Goal: Obtain resource: Download file/media

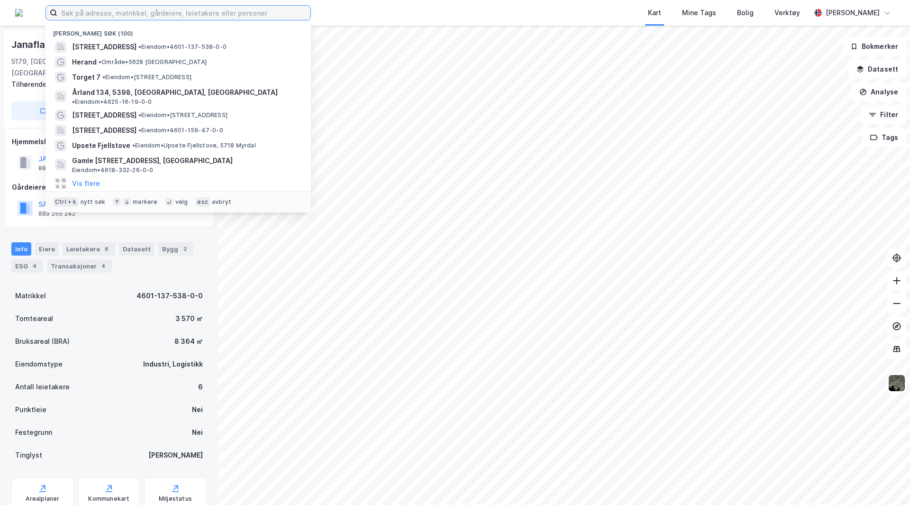
click at [196, 15] on input at bounding box center [183, 13] width 253 height 14
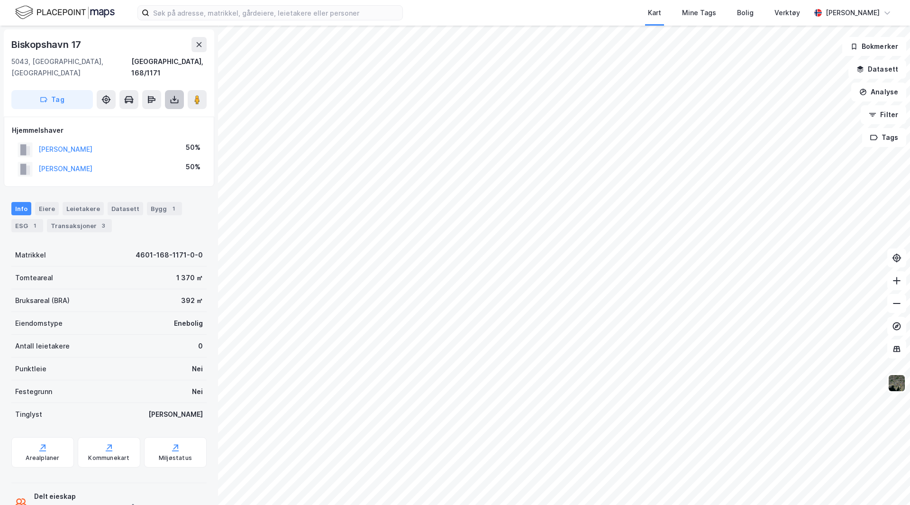
click at [174, 90] on button at bounding box center [174, 99] width 19 height 19
click at [162, 111] on div "Last ned grunnbok" at bounding box center [133, 118] width 101 height 15
click at [176, 95] on icon at bounding box center [174, 99] width 9 height 9
click at [148, 115] on div "Last ned grunnbok" at bounding box center [127, 119] width 55 height 8
click at [172, 95] on icon at bounding box center [174, 99] width 9 height 9
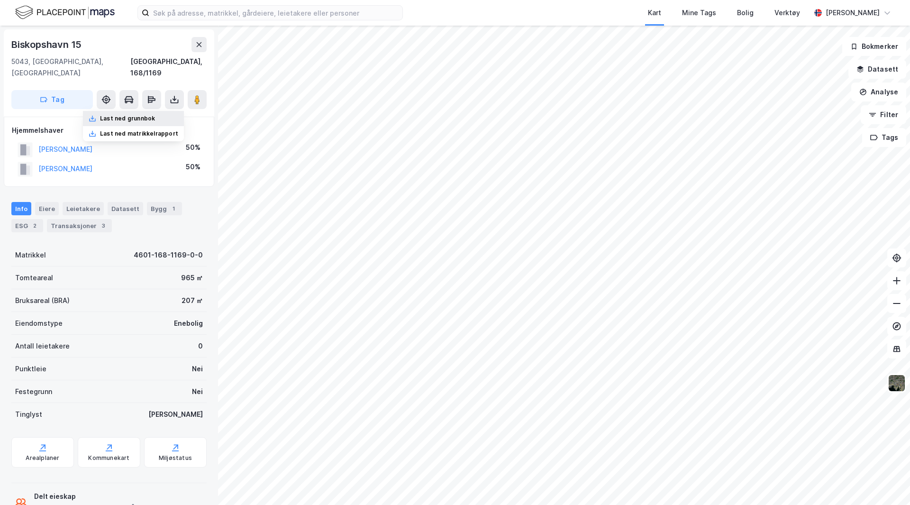
click at [154, 115] on div "Last ned grunnbok" at bounding box center [127, 119] width 55 height 8
